Goal: Information Seeking & Learning: Learn about a topic

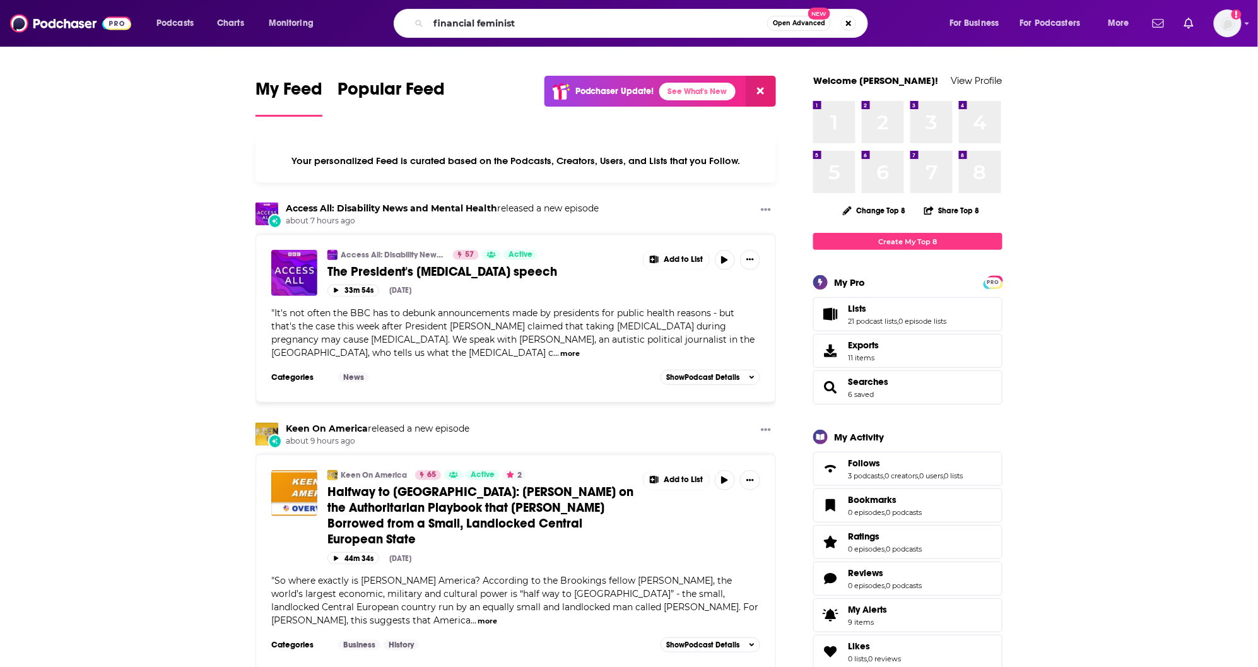
type input "financial feminist"
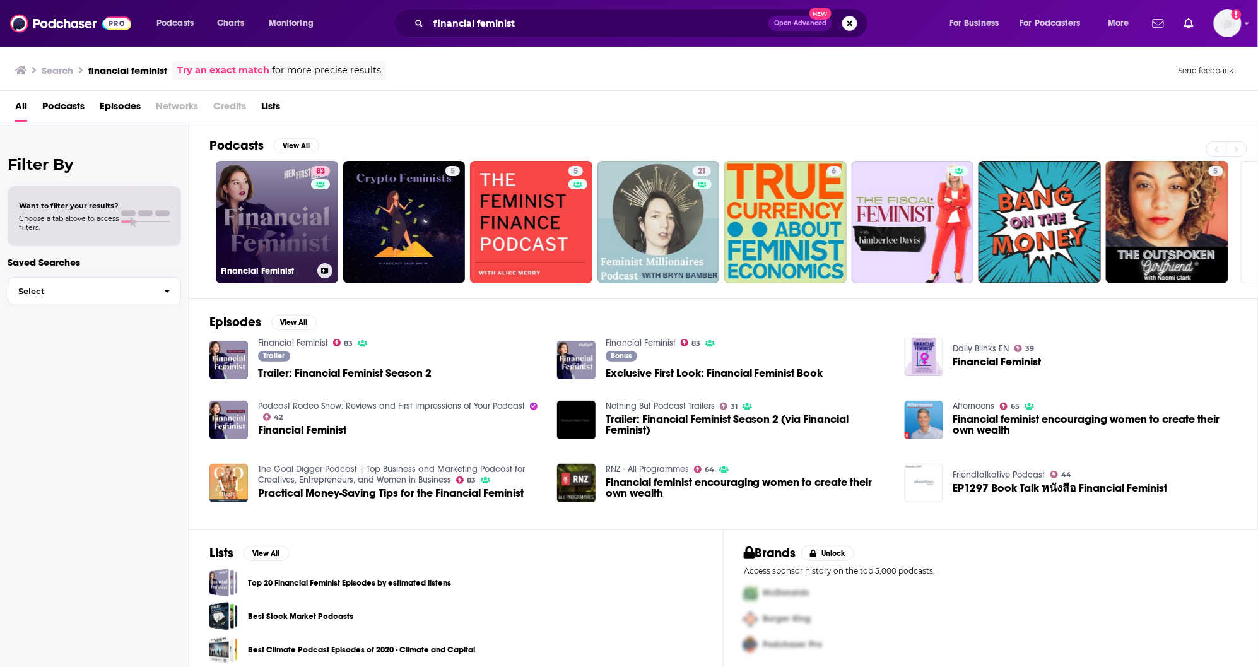
click at [287, 234] on link "83 Financial Feminist" at bounding box center [277, 222] width 122 height 122
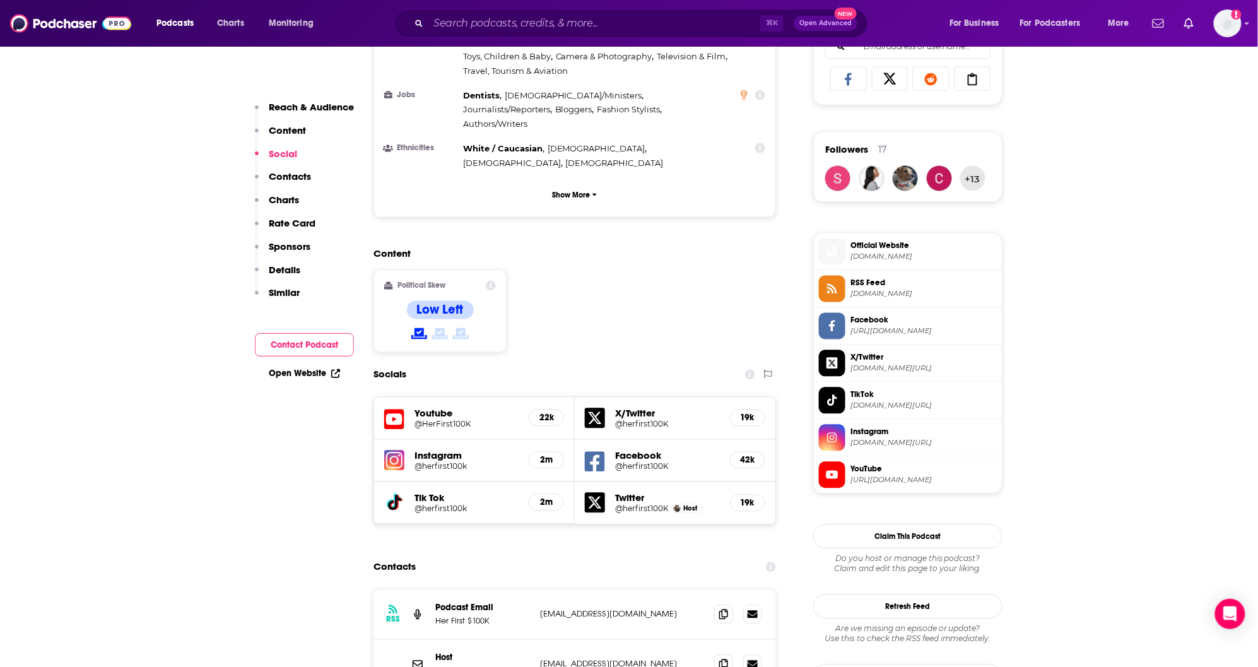
scroll to position [908, 0]
